Goal: Task Accomplishment & Management: Manage account settings

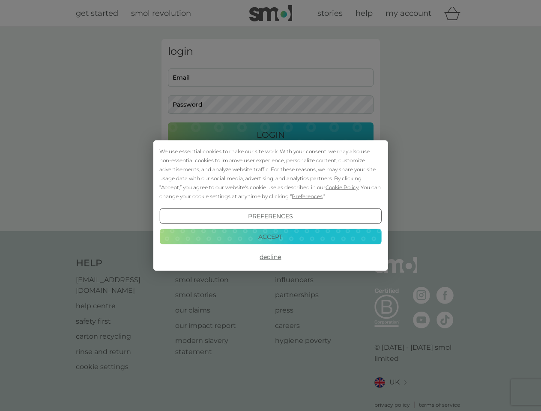
click at [342, 187] on span "Cookie Policy" at bounding box center [342, 187] width 33 height 6
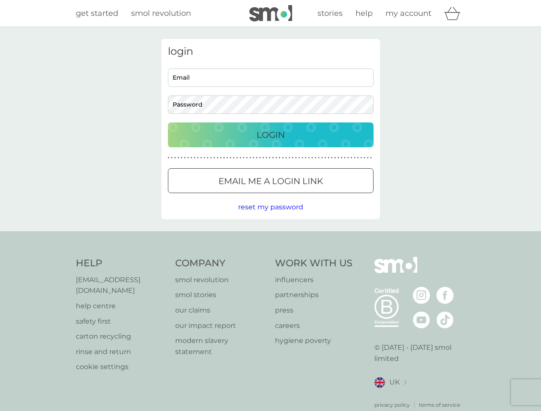
click at [306, 196] on div "login Email Password Login ● ● ● ● ● ● ● ● ● ● ● ● ● ● ● ● ● ● ● ● ● ● ● ● ● ● …" at bounding box center [271, 129] width 219 height 180
click at [270, 216] on div "login Email Password Login ● ● ● ● ● ● ● ● ● ● ● ● ● ● ● ● ● ● ● ● ● ● ● ● ● ● …" at bounding box center [271, 129] width 219 height 180
click at [270, 257] on div "Help [EMAIL_ADDRESS][DOMAIN_NAME] help centre safety first carton recycling rin…" at bounding box center [271, 333] width 390 height 152
click at [270, 237] on div "Help [EMAIL_ADDRESS][DOMAIN_NAME] help centre safety first carton recycling rin…" at bounding box center [270, 333] width 541 height 204
